Goal: Feedback & Contribution: Contribute content

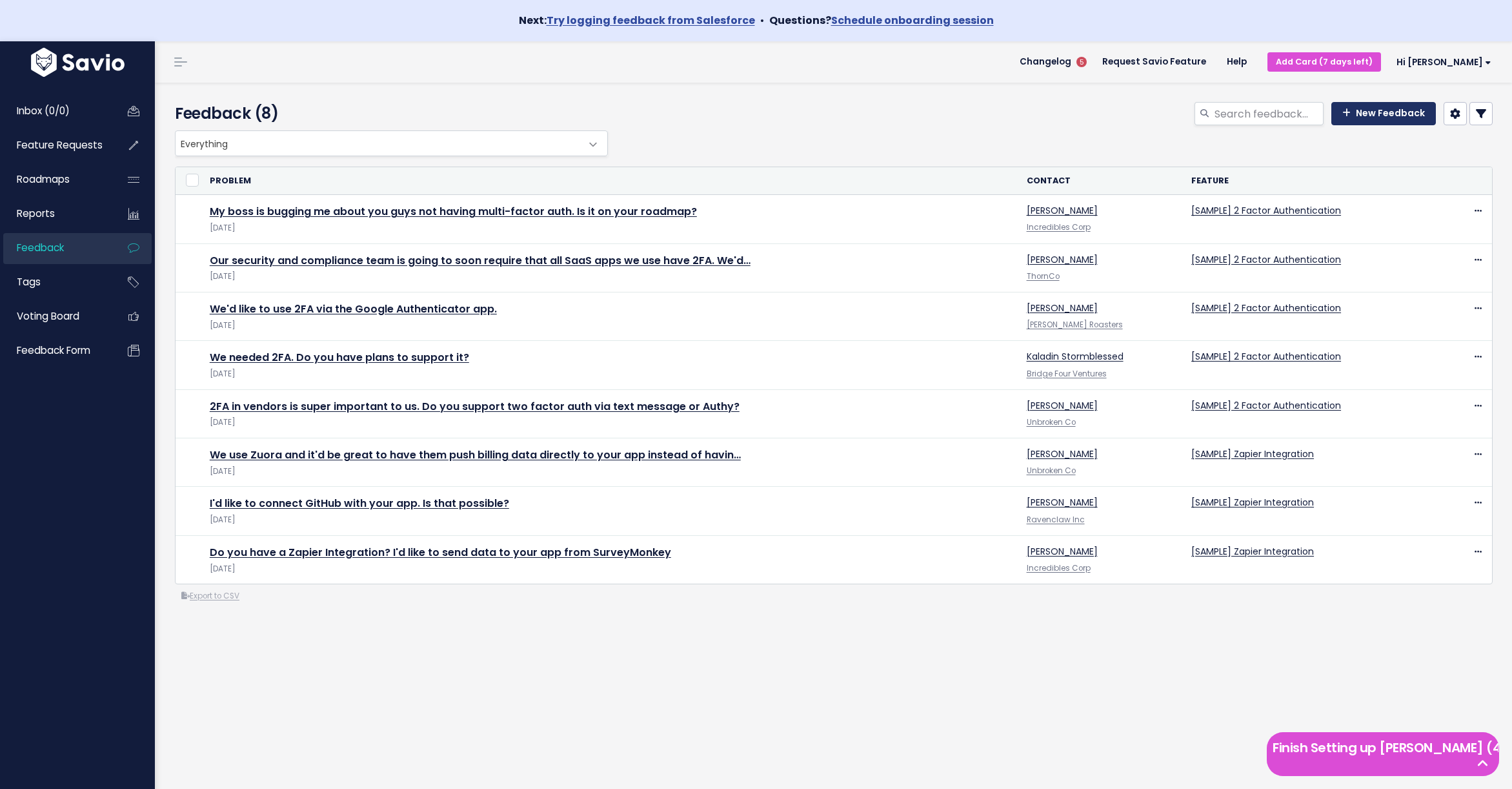
click at [1372, 110] on link "New Feedback" at bounding box center [1383, 113] width 104 height 23
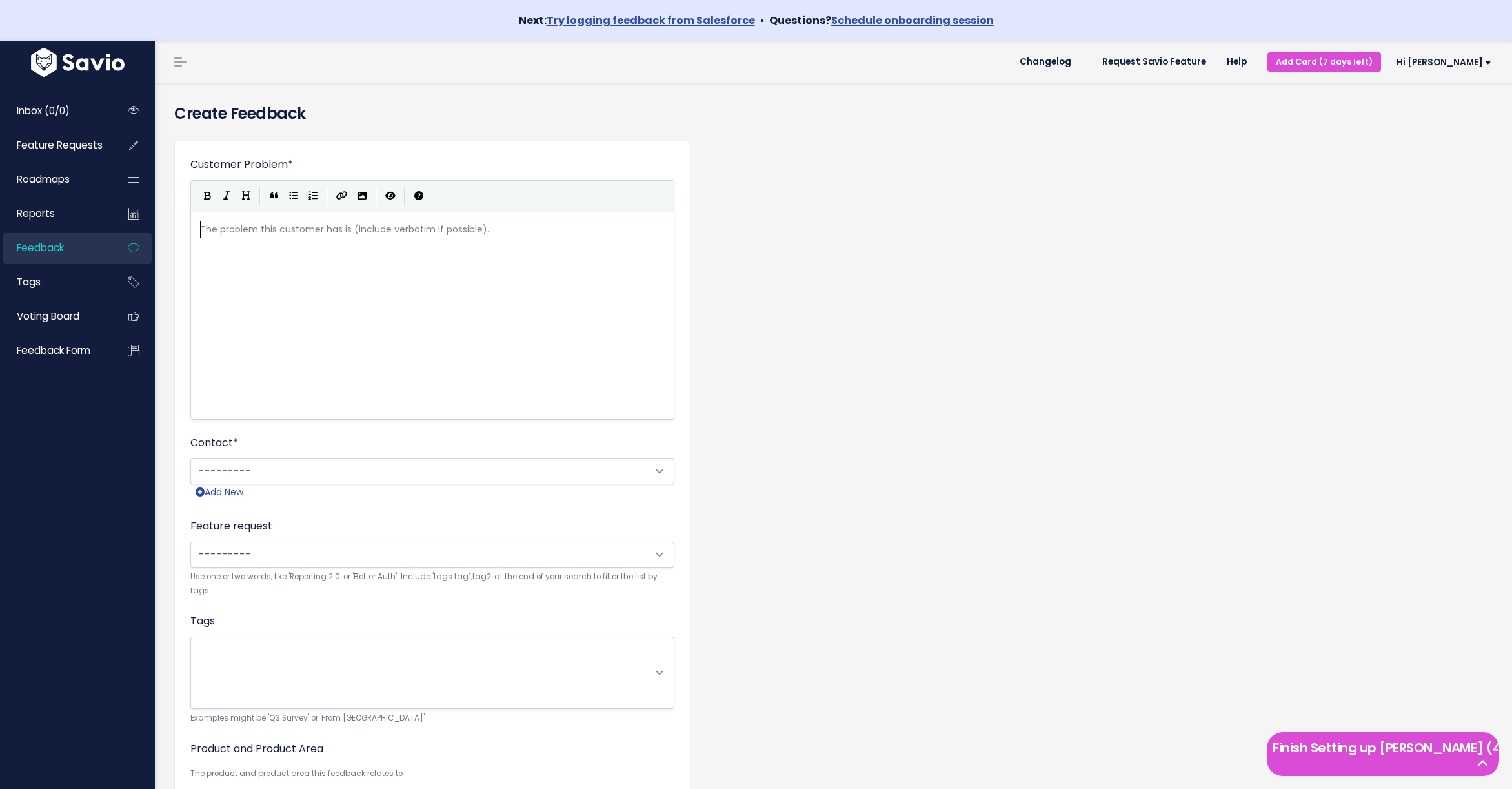
scroll to position [1, 0]
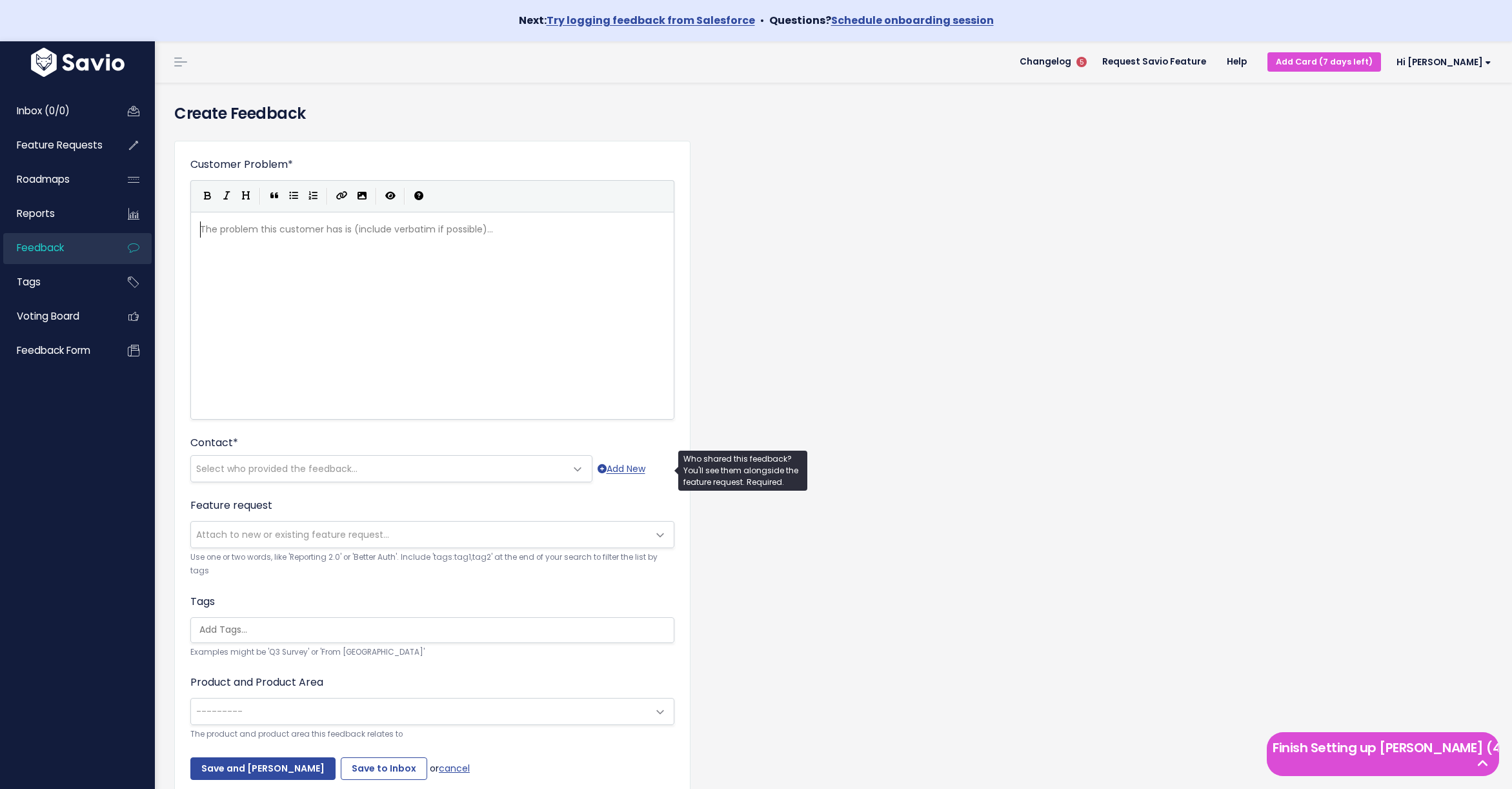
click at [336, 471] on span "Select who provided the feedback..." at bounding box center [276, 468] width 161 height 13
type input "a"
type input "fr"
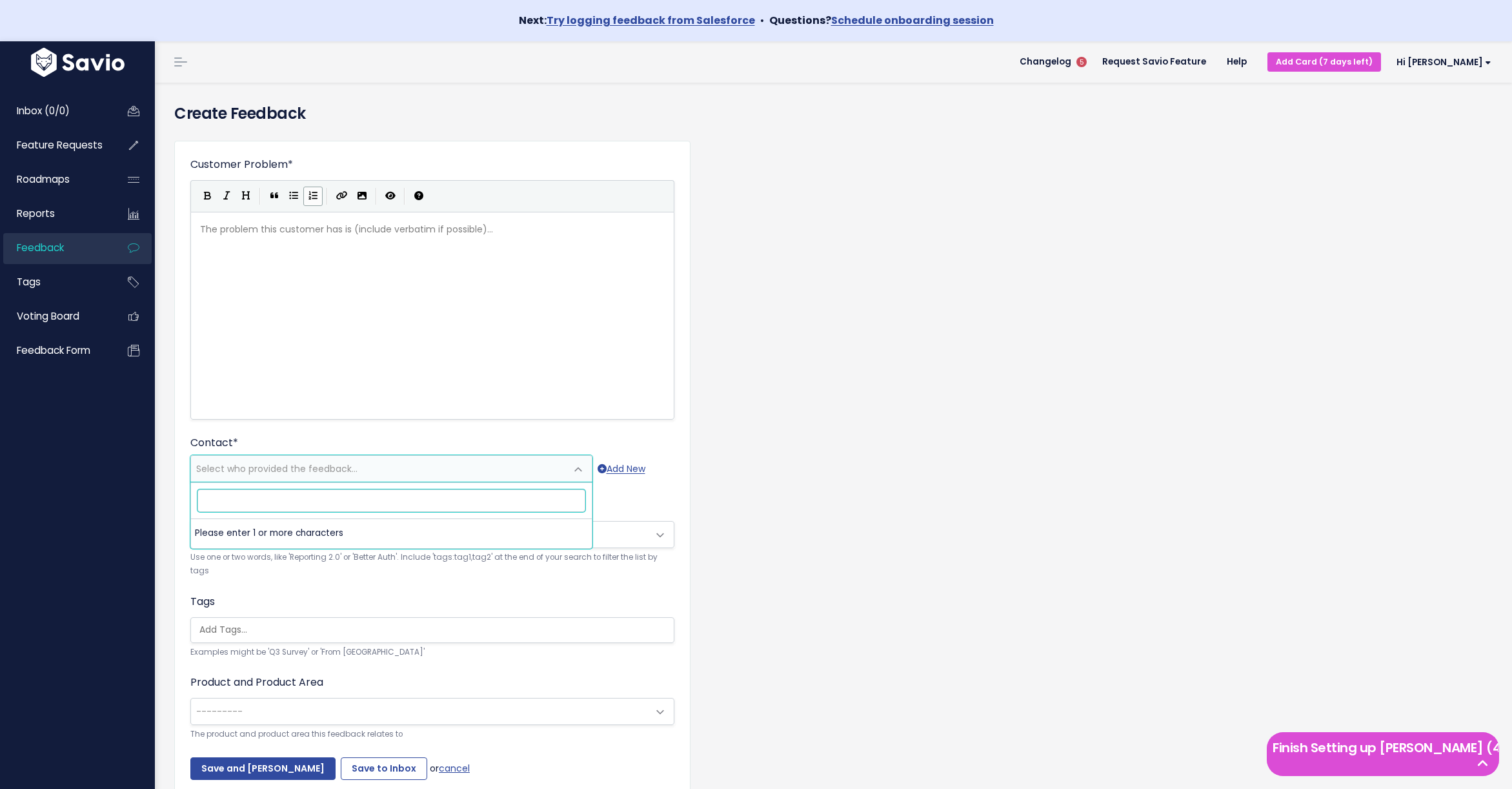
type input "t"
type input "g"
type input "frank"
type input "acme"
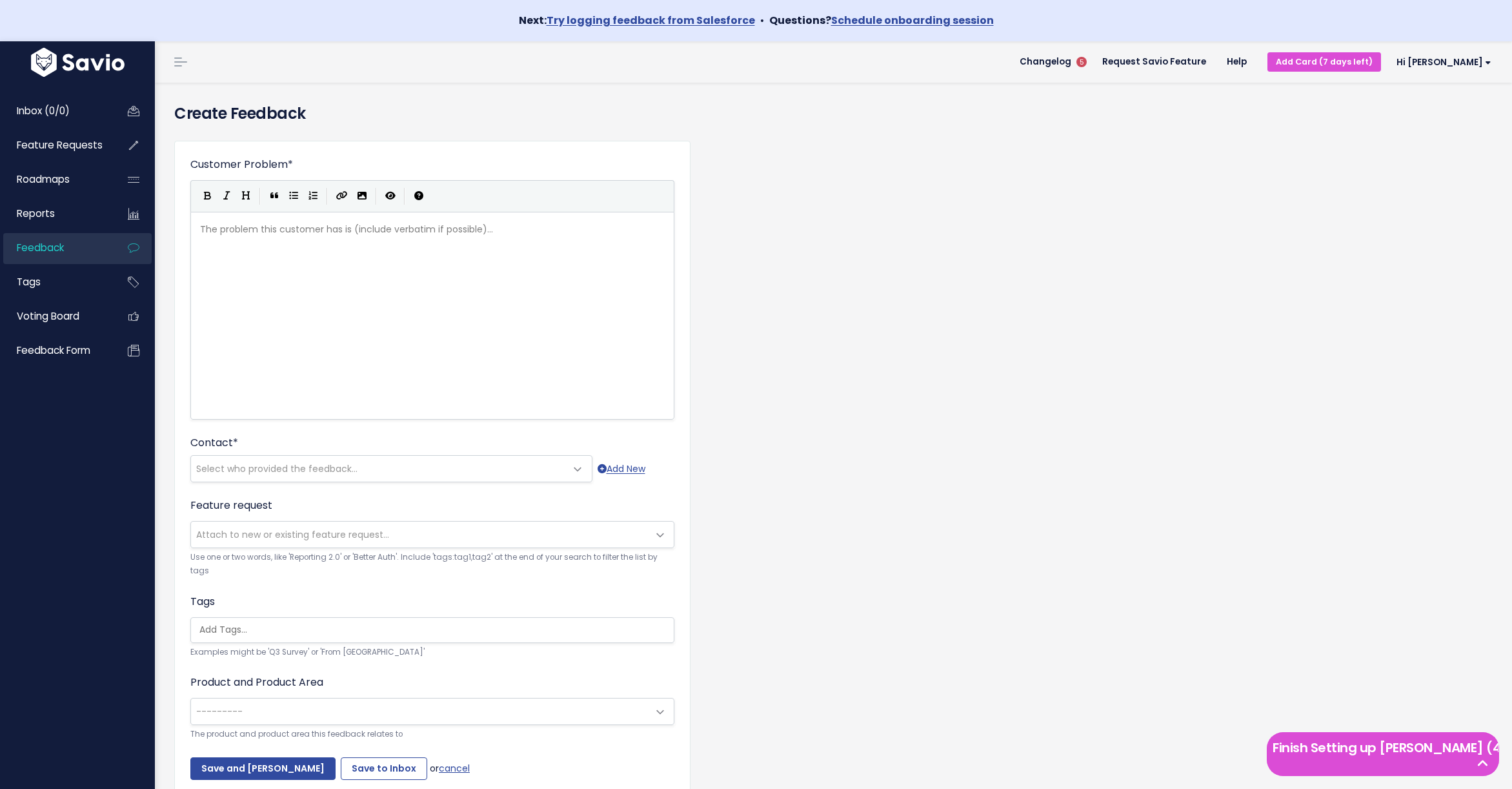
click at [937, 104] on h4 "Create Feedback" at bounding box center [833, 113] width 1318 height 23
